Goal: Obtain resource: Download file/media

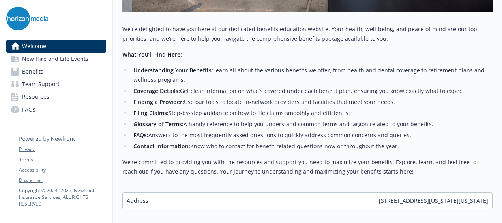
scroll to position [370, 0]
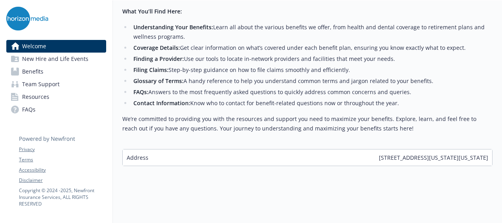
click at [68, 96] on link "Resources" at bounding box center [56, 96] width 100 height 13
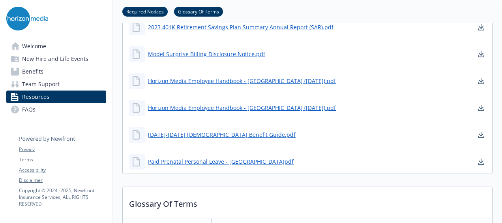
scroll to position [619, 0]
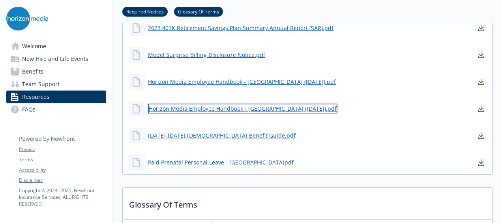
click at [230, 106] on link "Horizon Media Employee Handbook - [GEOGRAPHIC_DATA] ([DATE]).pdf" at bounding box center [243, 108] width 190 height 10
